Goal: Information Seeking & Learning: Learn about a topic

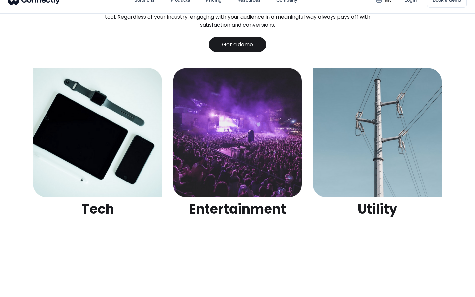
scroll to position [2082, 0]
